Goal: Information Seeking & Learning: Learn about a topic

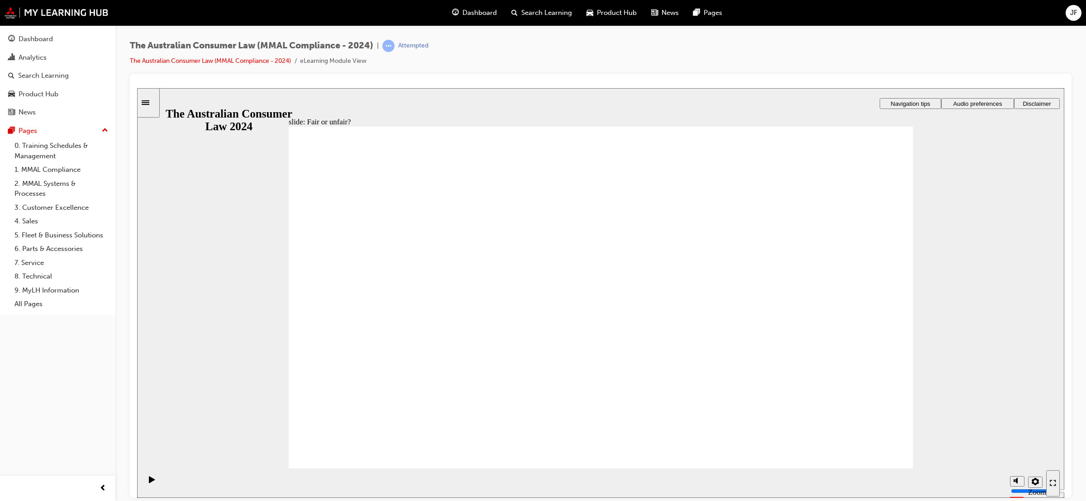
drag, startPoint x: 586, startPoint y: 258, endPoint x: 797, endPoint y: 372, distance: 239.9
drag, startPoint x: 582, startPoint y: 253, endPoint x: 784, endPoint y: 355, distance: 225.7
drag, startPoint x: 591, startPoint y: 272, endPoint x: 712, endPoint y: 361, distance: 150.0
drag, startPoint x: 587, startPoint y: 272, endPoint x: 391, endPoint y: 386, distance: 226.3
drag, startPoint x: 588, startPoint y: 269, endPoint x: 700, endPoint y: 361, distance: 145.0
